Goal: Transaction & Acquisition: Purchase product/service

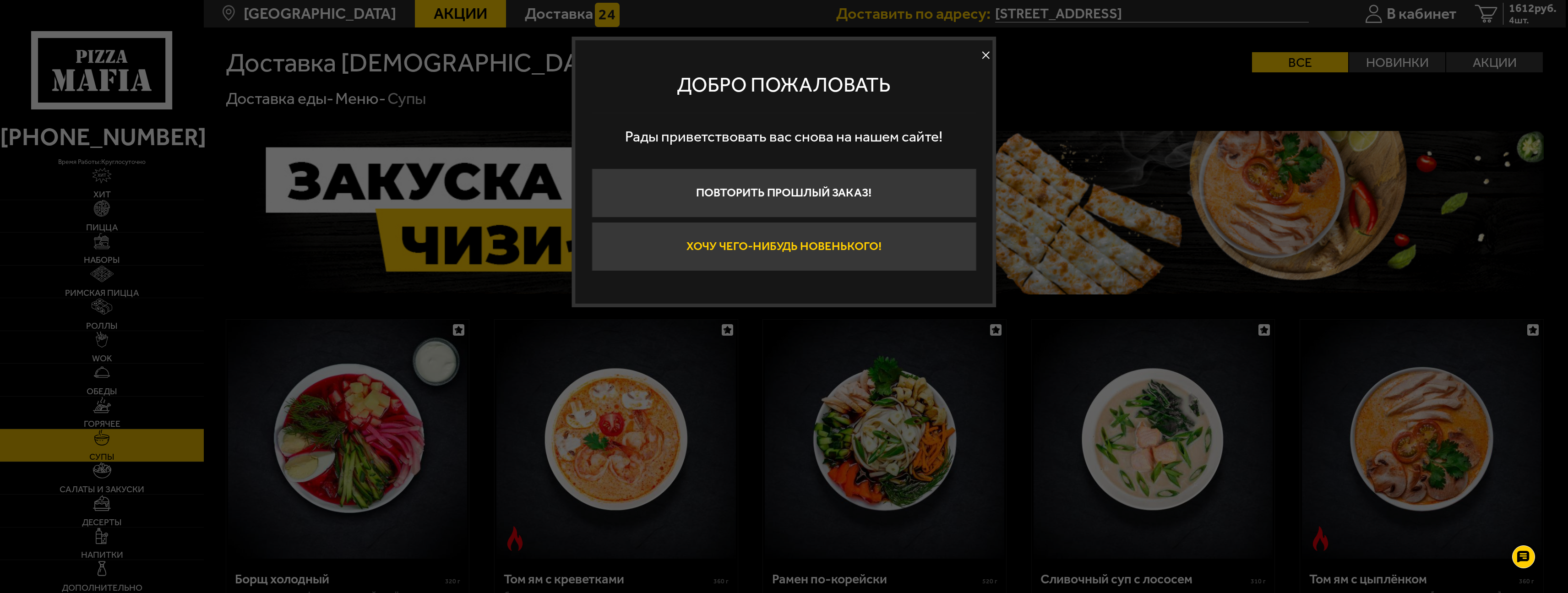
click at [821, 243] on button "Хочу чего-нибудь новенького!" at bounding box center [784, 247] width 385 height 49
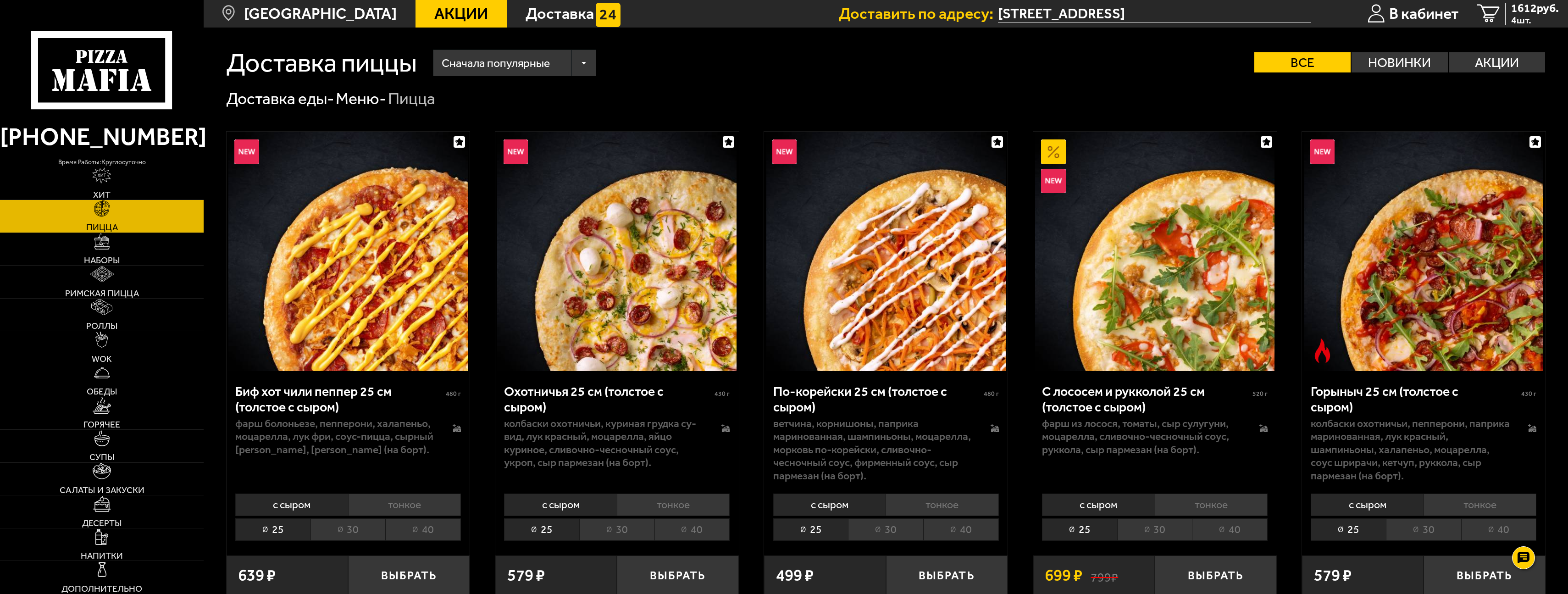
click at [447, 21] on span "Акции" at bounding box center [461, 14] width 54 height 16
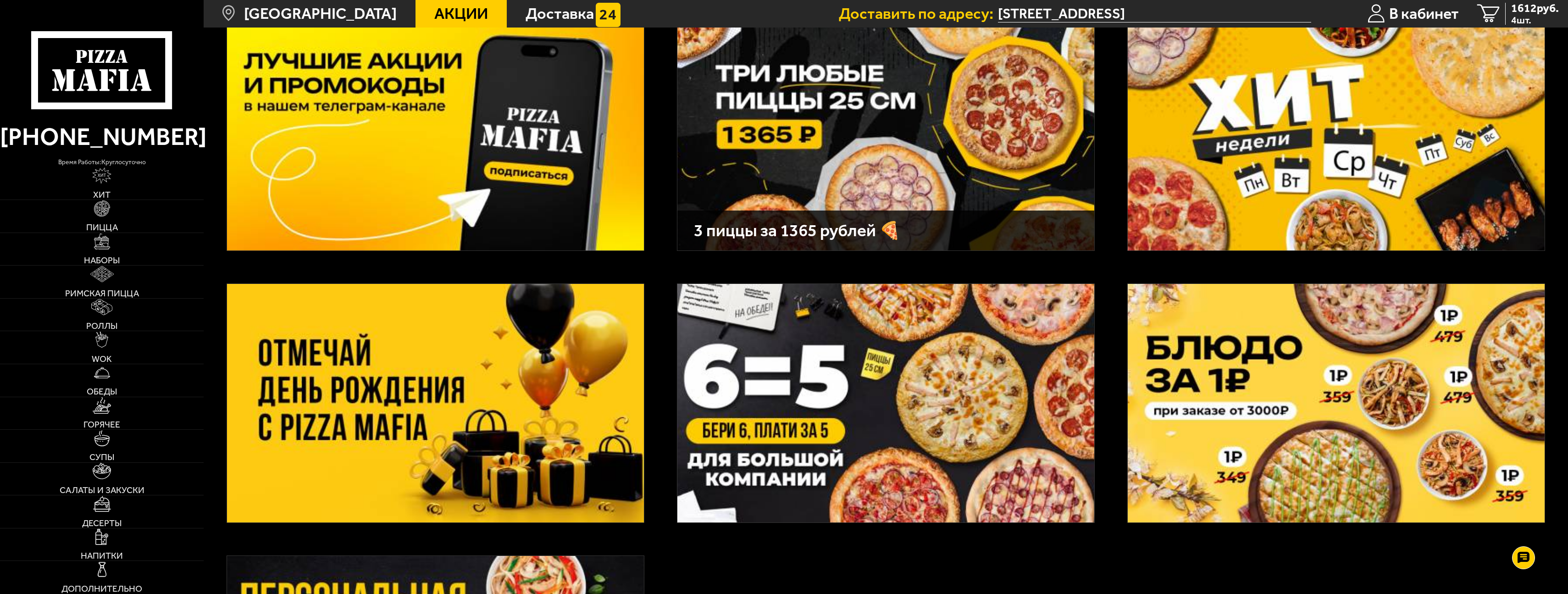
scroll to position [73, 0]
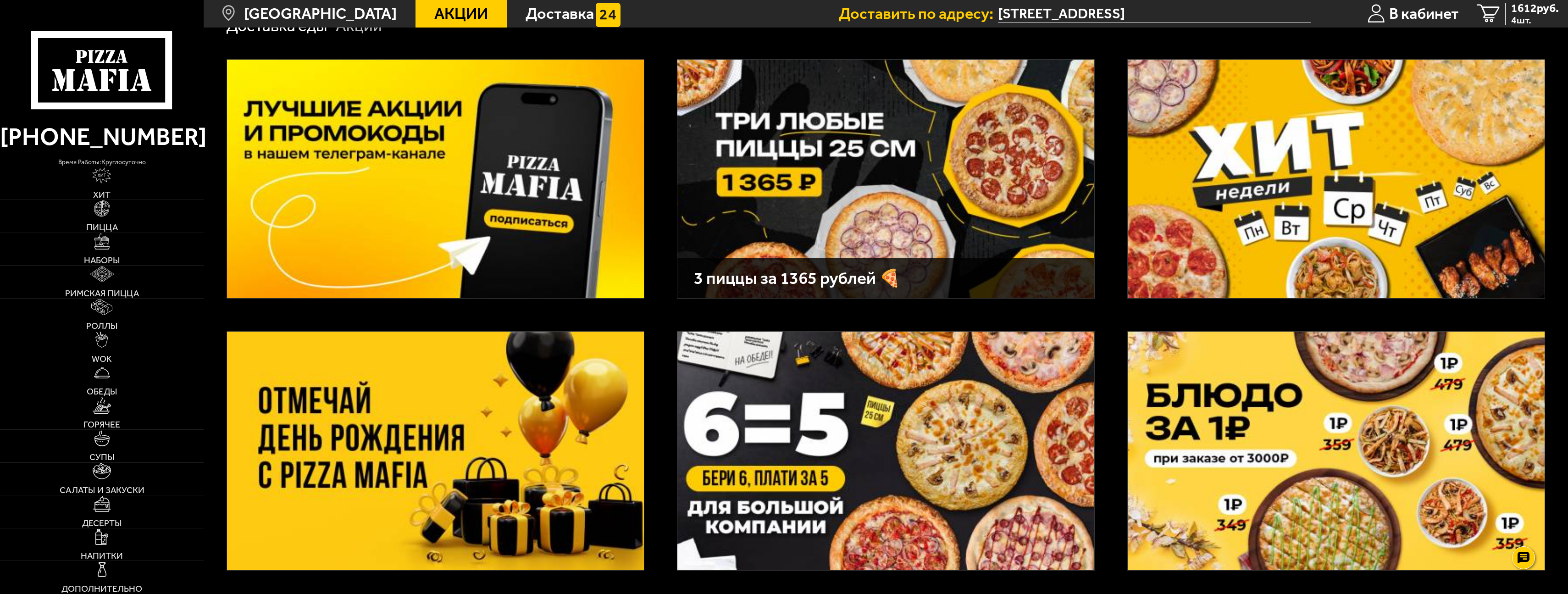
click at [1300, 470] on img at bounding box center [1336, 451] width 417 height 238
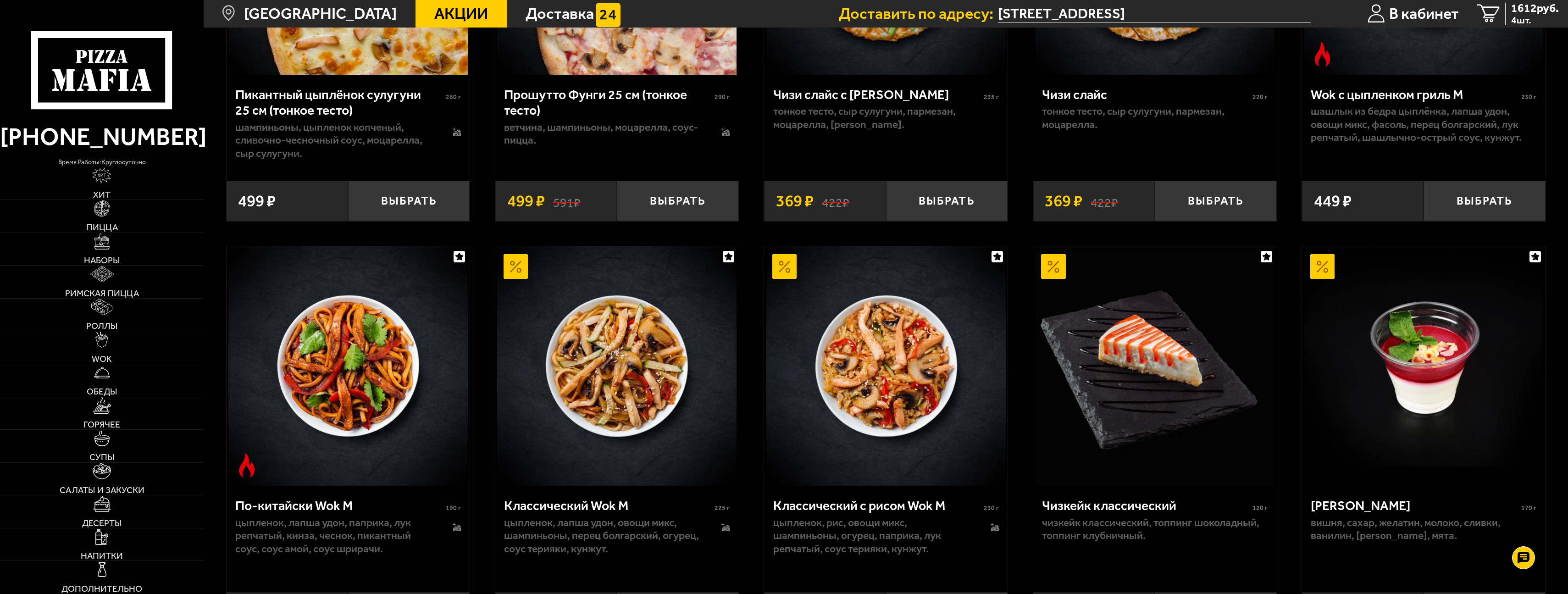
scroll to position [780, 0]
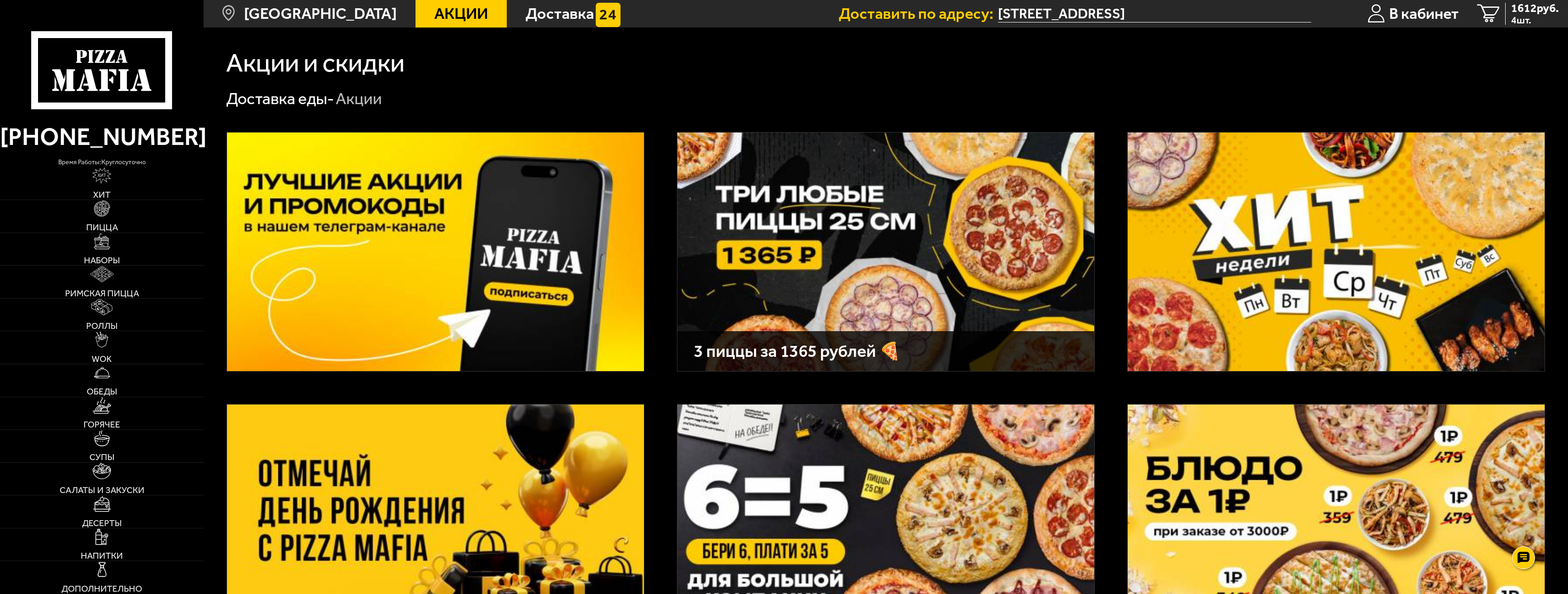
click at [1247, 245] on img at bounding box center [1336, 251] width 417 height 238
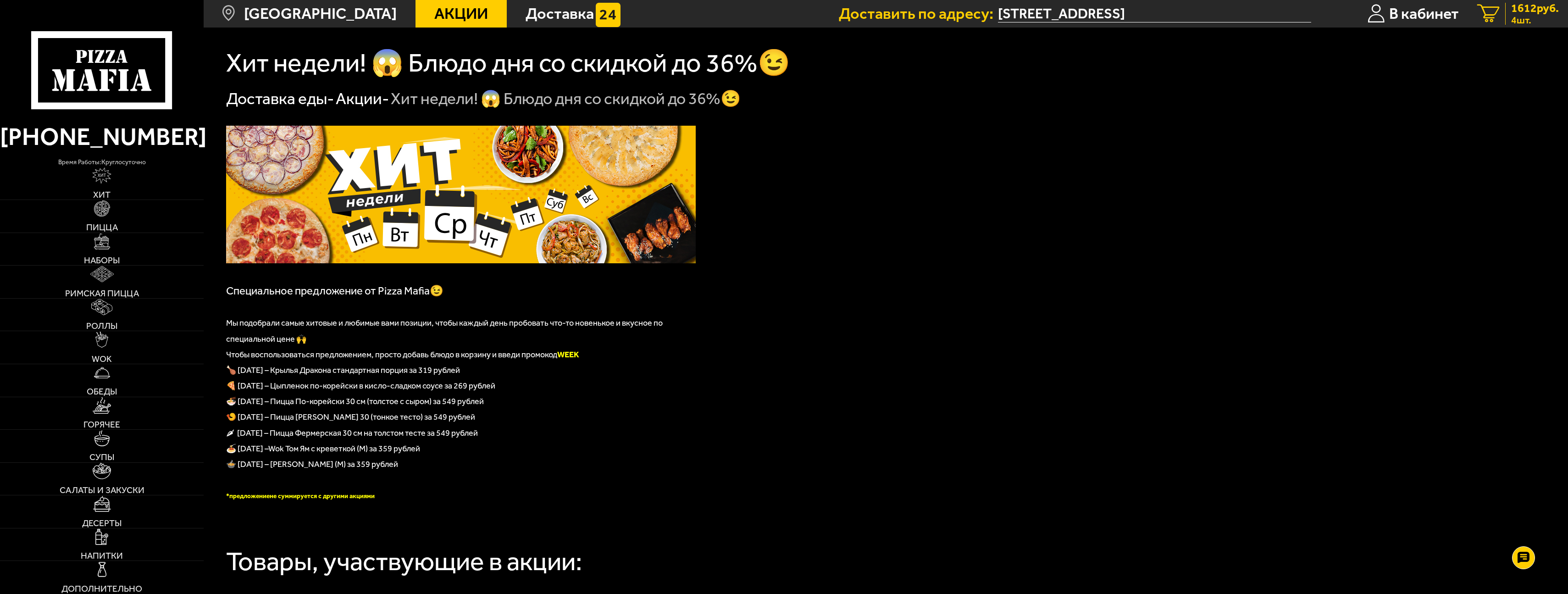
click at [1516, 8] on span "1612 руб." at bounding box center [1535, 9] width 48 height 12
